Goal: Information Seeking & Learning: Find specific fact

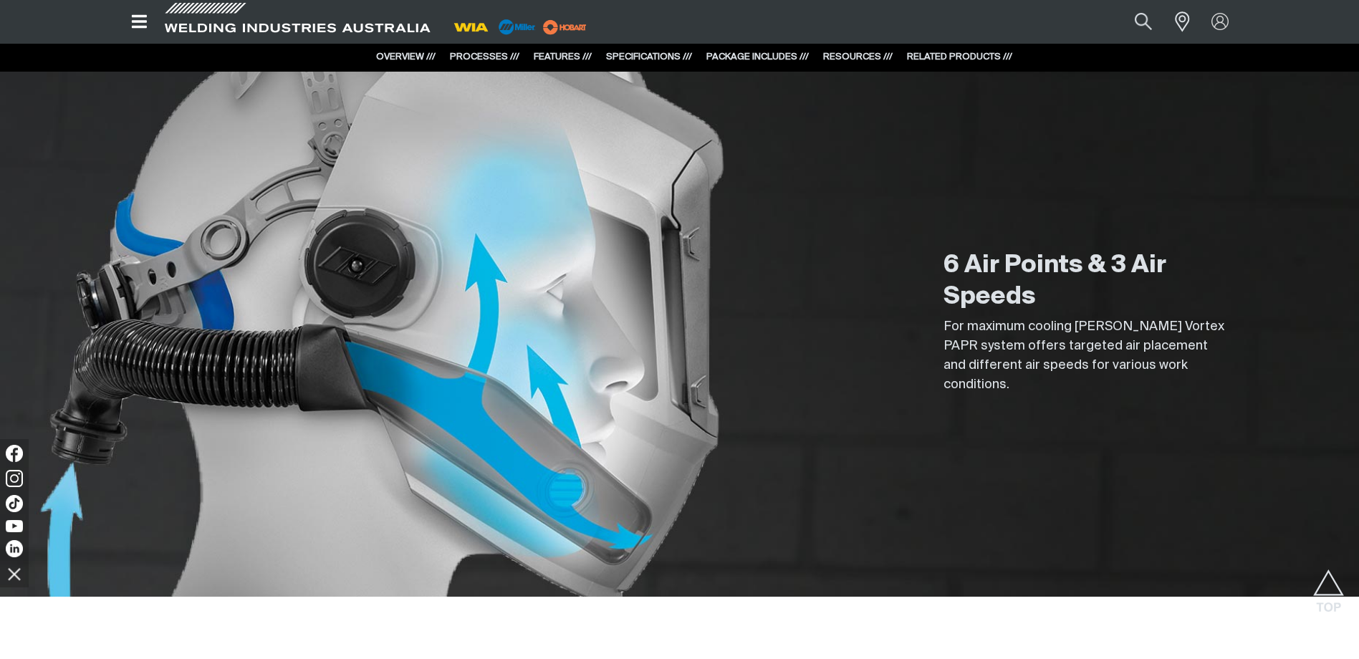
scroll to position [1791, 0]
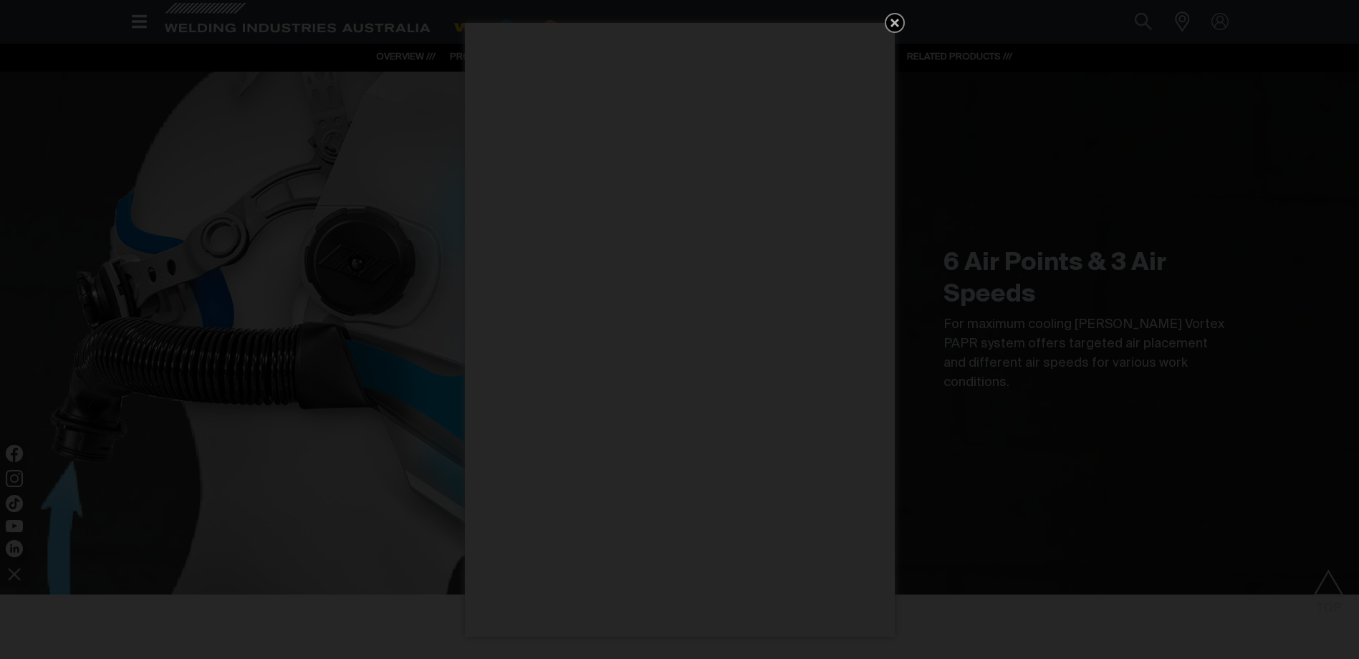
click at [892, 21] on icon "Get 5 WIA Welding Guides Free!" at bounding box center [895, 23] width 9 height 9
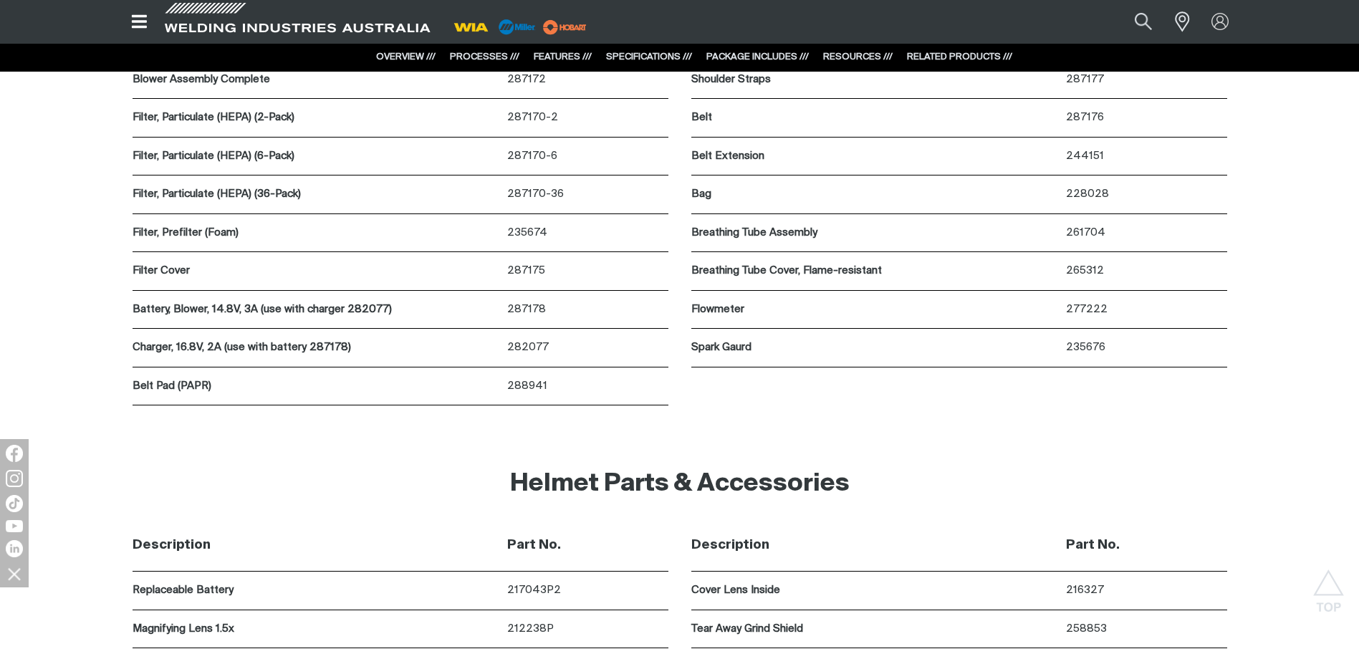
scroll to position [7524, 0]
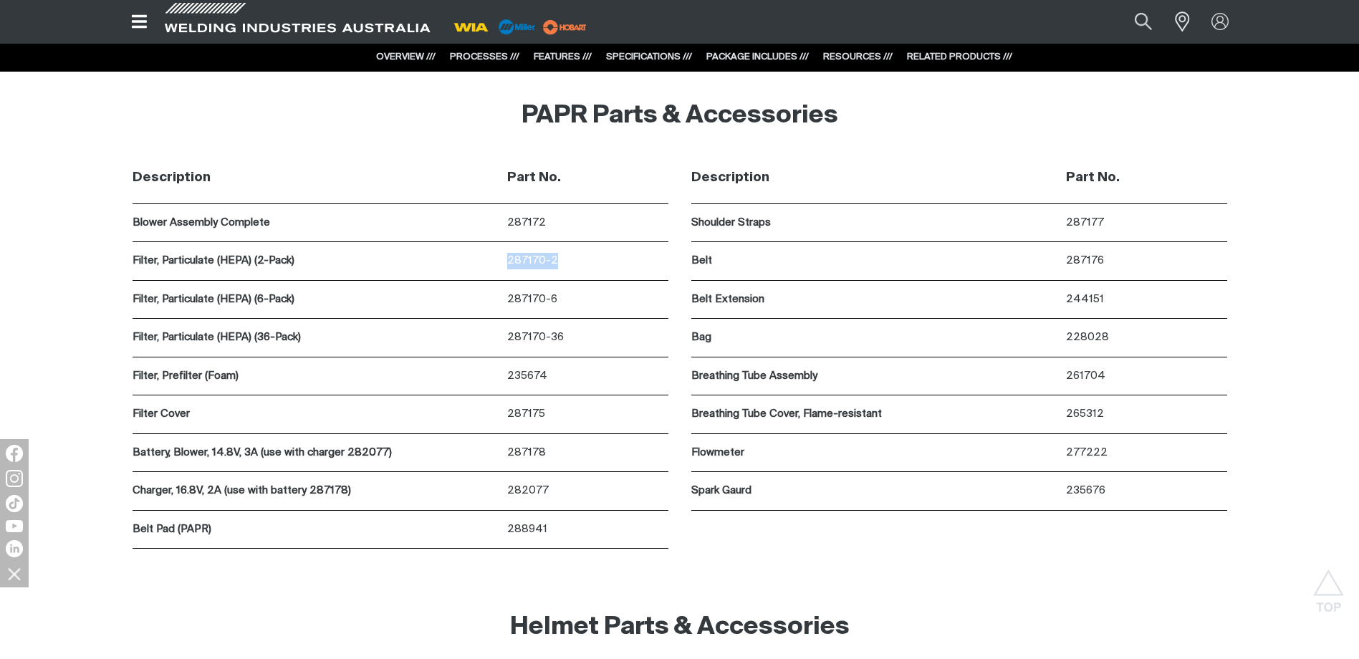
drag, startPoint x: 561, startPoint y: 259, endPoint x: 501, endPoint y: 260, distance: 60.2
click at [501, 260] on div "Filter, Particulate (HEPA) (2-Pack) 287170-2" at bounding box center [401, 261] width 536 height 39
copy div "287170-2"
drag, startPoint x: 508, startPoint y: 295, endPoint x: 600, endPoint y: 300, distance: 92.5
click at [600, 300] on p "287170-6" at bounding box center [587, 300] width 161 height 16
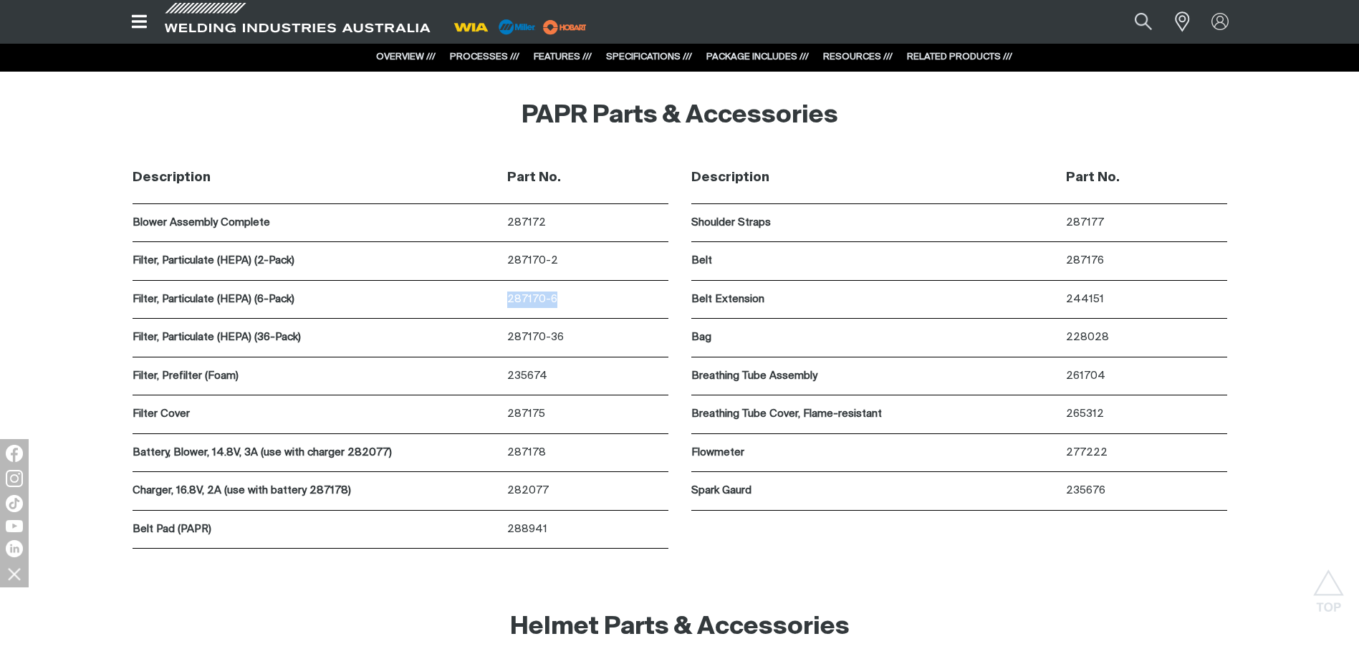
copy p "287170-6"
drag, startPoint x: 508, startPoint y: 332, endPoint x: 585, endPoint y: 332, distance: 77.4
click at [585, 332] on p "287170-36" at bounding box center [587, 338] width 161 height 16
copy p "287170-36"
drag, startPoint x: 506, startPoint y: 373, endPoint x: 590, endPoint y: 375, distance: 84.6
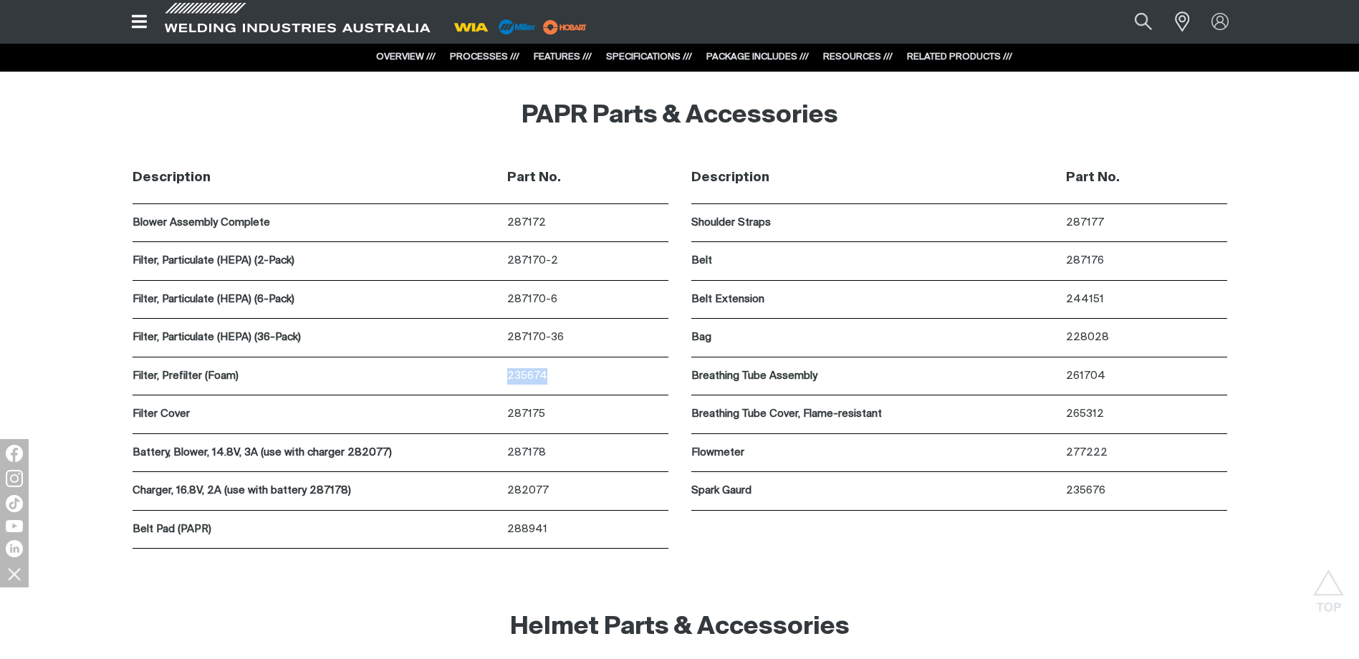
click at [590, 375] on div "Filter, Prefilter (Foam) 235674" at bounding box center [401, 377] width 536 height 39
copy div "235674"
click at [631, 375] on p "235674" at bounding box center [587, 376] width 161 height 16
drag, startPoint x: 543, startPoint y: 371, endPoint x: 503, endPoint y: 370, distance: 40.2
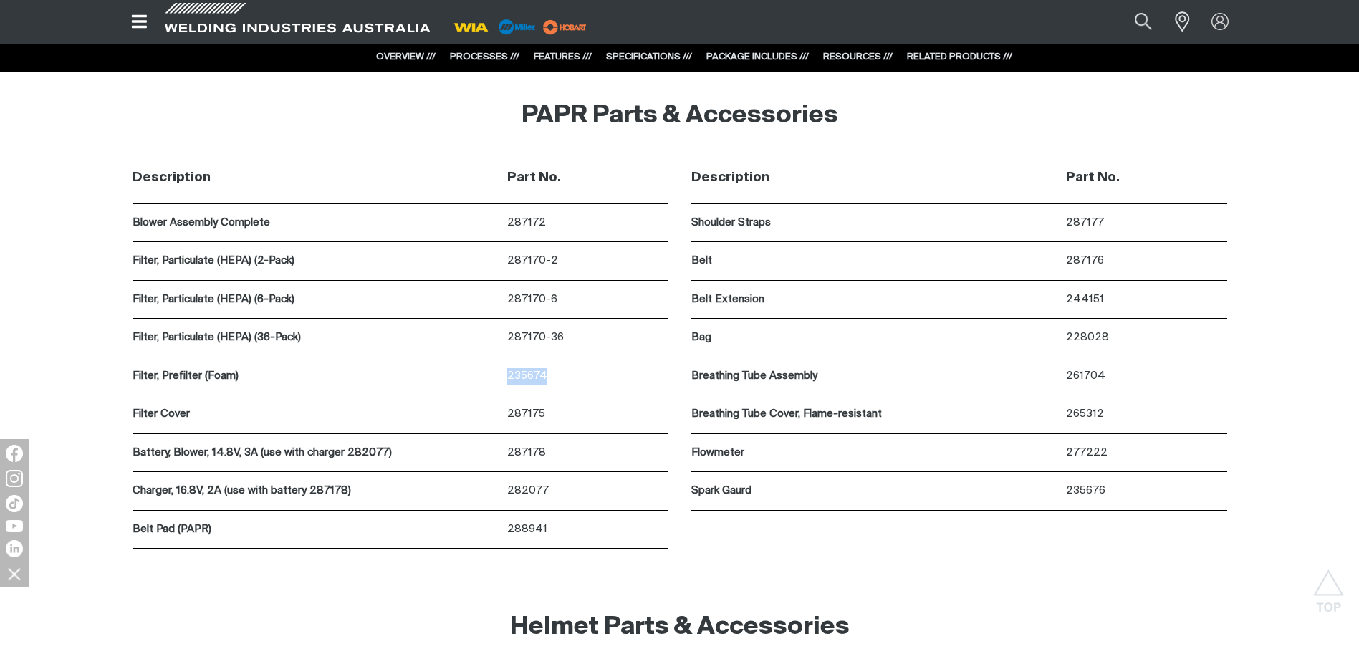
click at [503, 370] on div "Filter, Prefilter (Foam) 235674" at bounding box center [401, 377] width 536 height 39
copy div "235674"
drag, startPoint x: 506, startPoint y: 410, endPoint x: 551, endPoint y: 413, distance: 45.3
click at [551, 413] on div "Filter Cover 287175" at bounding box center [401, 415] width 536 height 39
copy div "287175"
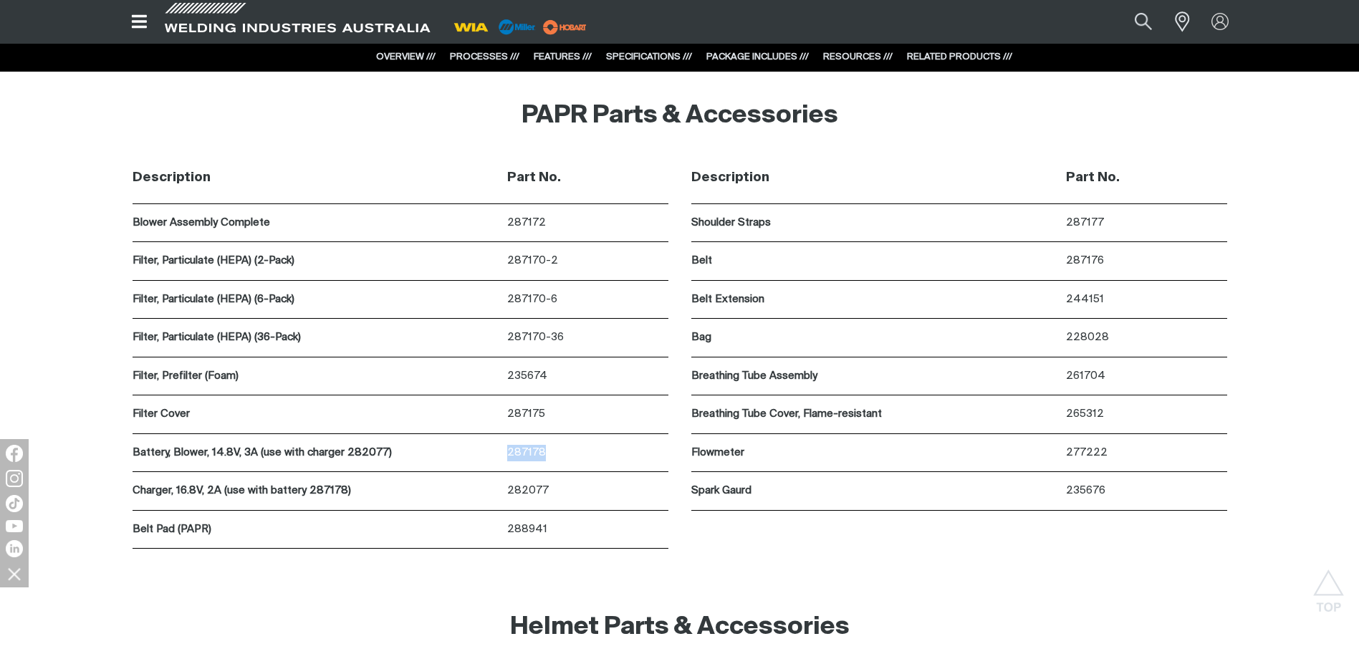
drag, startPoint x: 503, startPoint y: 449, endPoint x: 557, endPoint y: 454, distance: 54.7
click at [557, 454] on div "Battery, Blower, 14.8V, 3A (use with charger 282077) 287178" at bounding box center [401, 453] width 536 height 39
copy div "287178"
drag, startPoint x: 507, startPoint y: 489, endPoint x: 560, endPoint y: 489, distance: 53.0
click at [560, 489] on p "282077" at bounding box center [587, 491] width 161 height 16
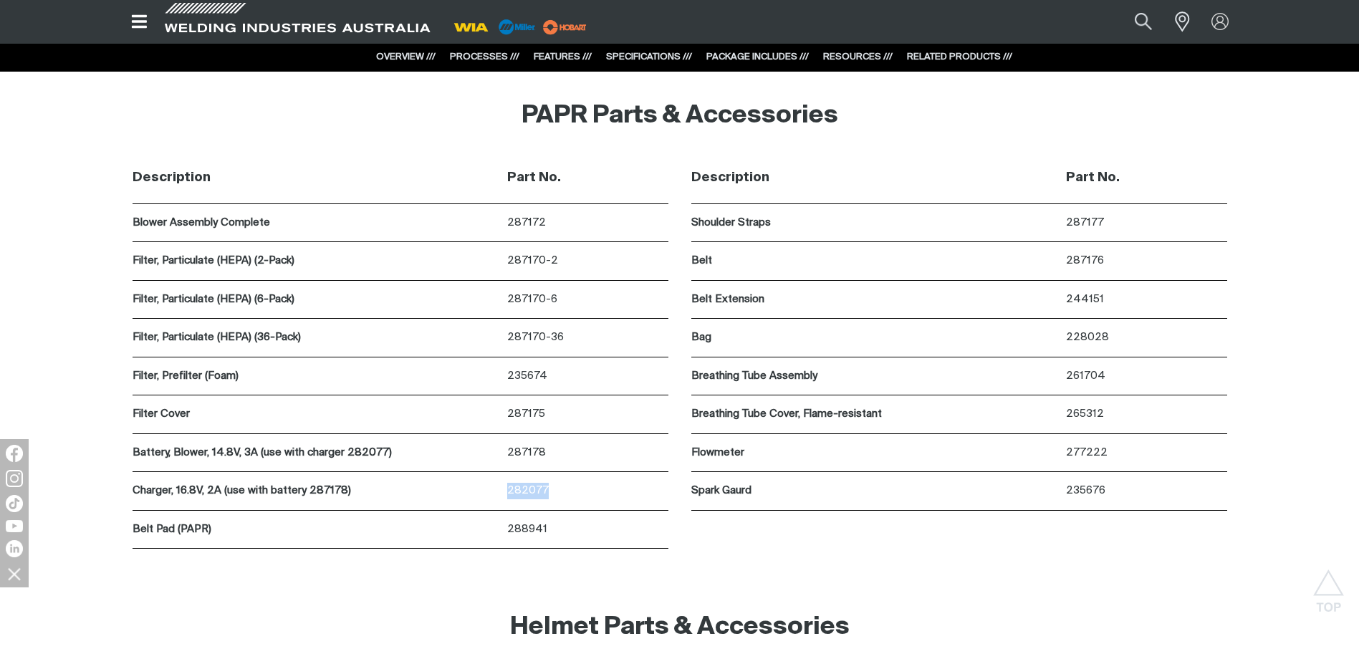
copy p "282077"
drag, startPoint x: 1068, startPoint y: 412, endPoint x: 1143, endPoint y: 413, distance: 75.2
click at [1143, 413] on p "265312" at bounding box center [1146, 414] width 161 height 16
copy p "265312"
drag, startPoint x: 1064, startPoint y: 487, endPoint x: 1126, endPoint y: 487, distance: 62.3
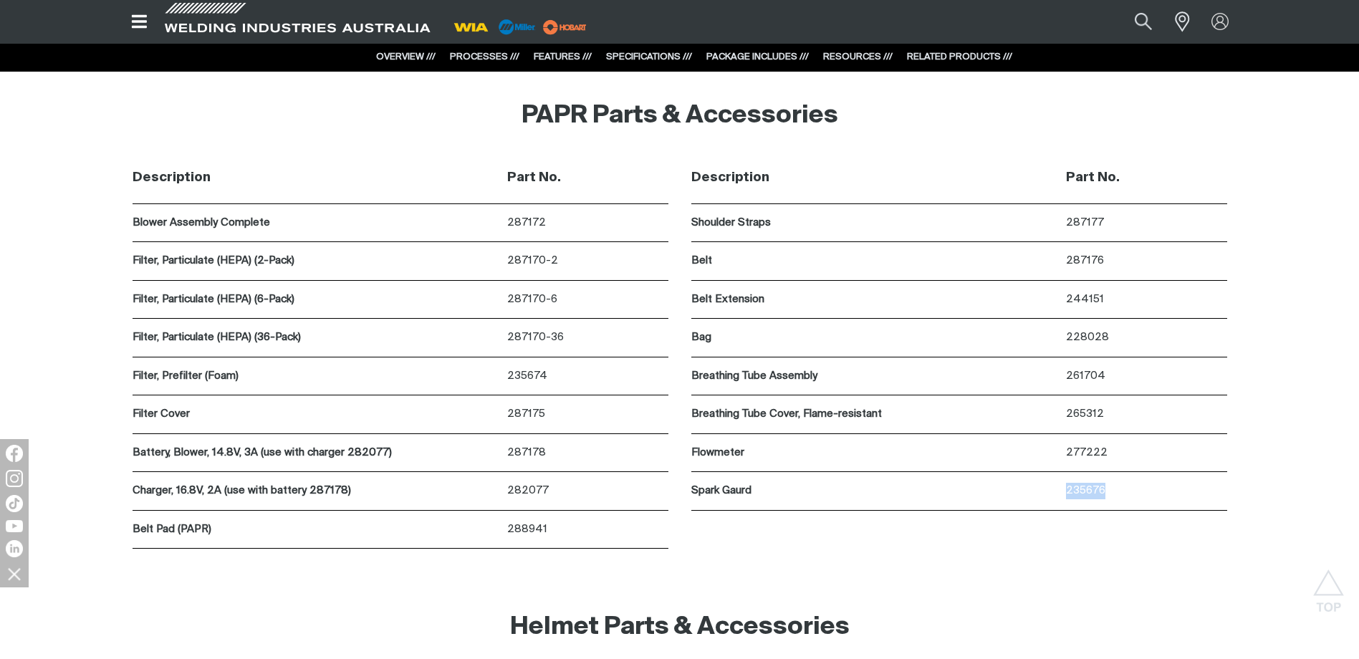
click at [1126, 487] on div "Spark Gaurd 235676" at bounding box center [959, 491] width 536 height 39
